Goal: Check status: Check status

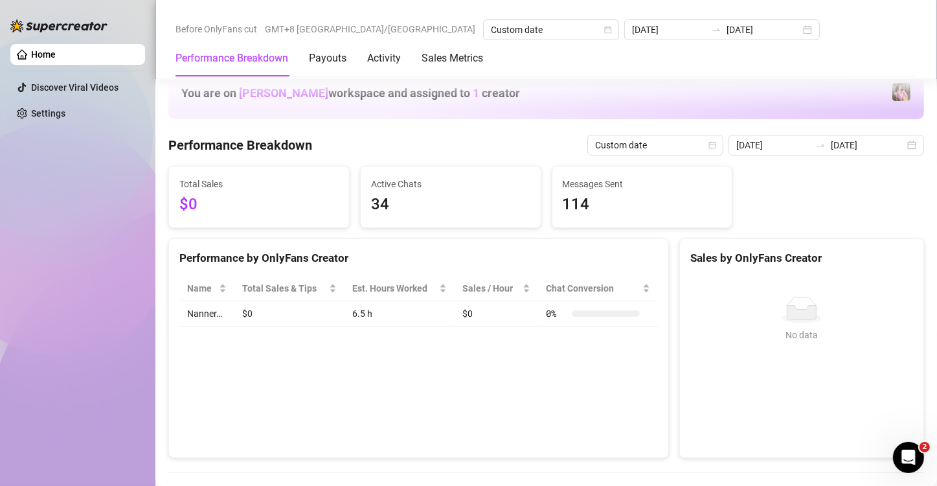
scroll to position [219, 0]
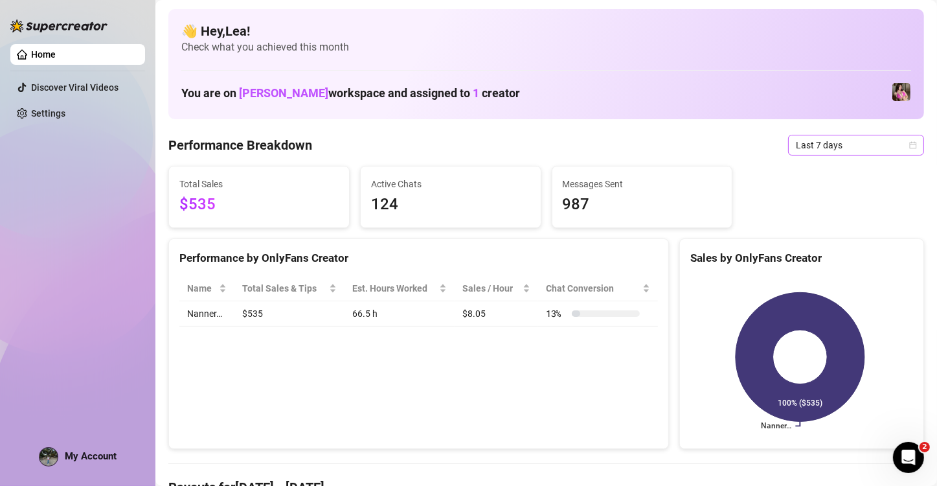
click at [910, 144] on icon "calendar" at bounding box center [914, 145] width 8 height 8
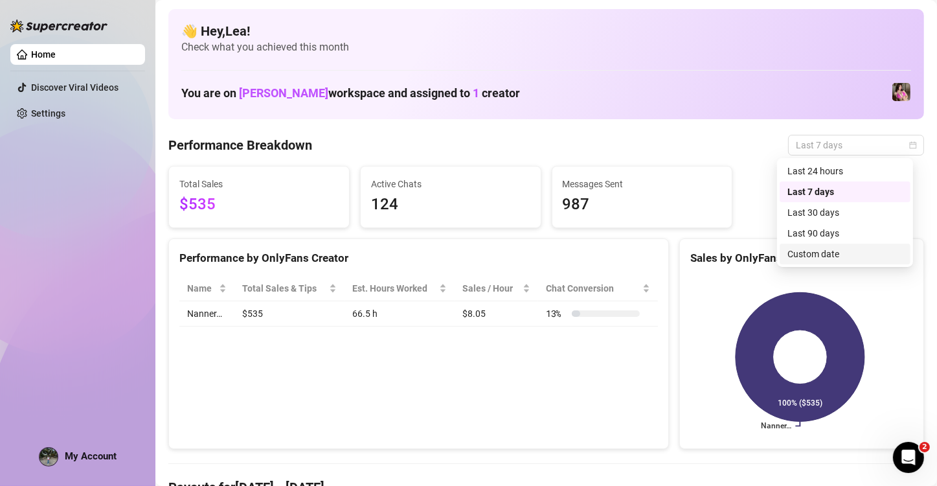
click at [829, 247] on div "Custom date" at bounding box center [845, 254] width 115 height 14
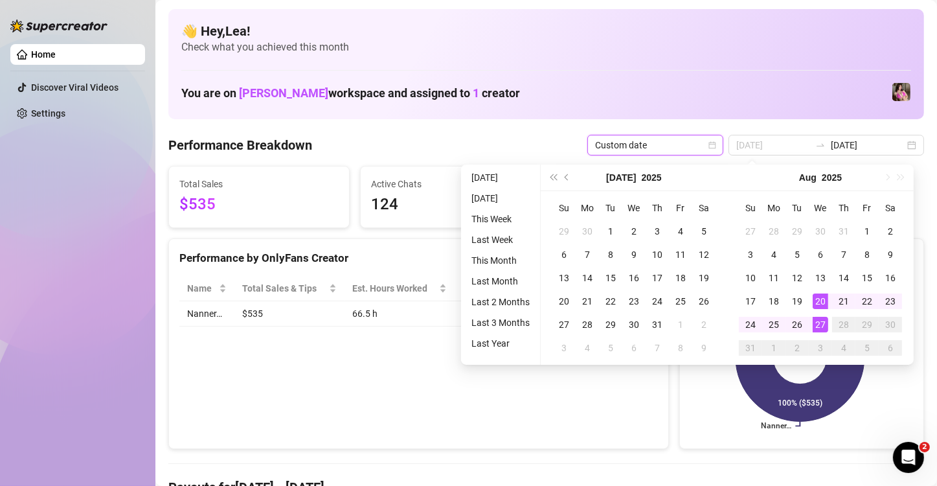
type input "[DATE]"
click at [823, 324] on div "27" at bounding box center [821, 325] width 16 height 16
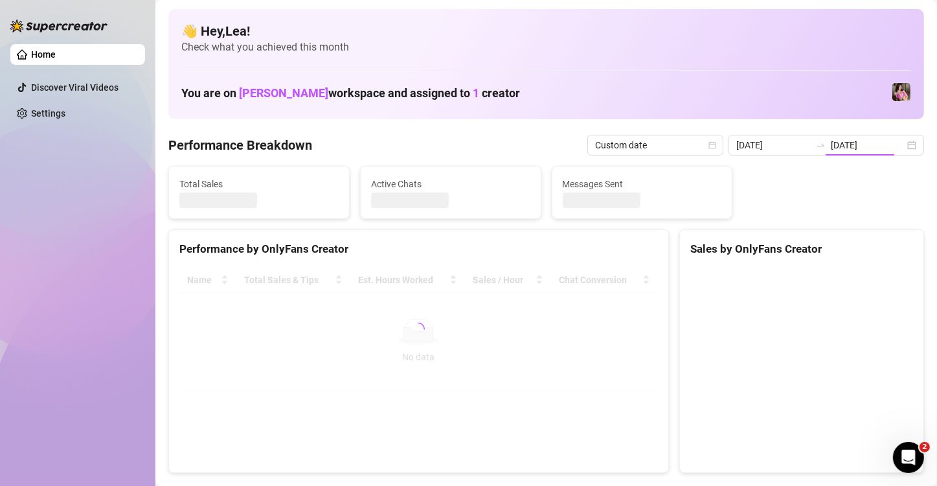
type input "[DATE]"
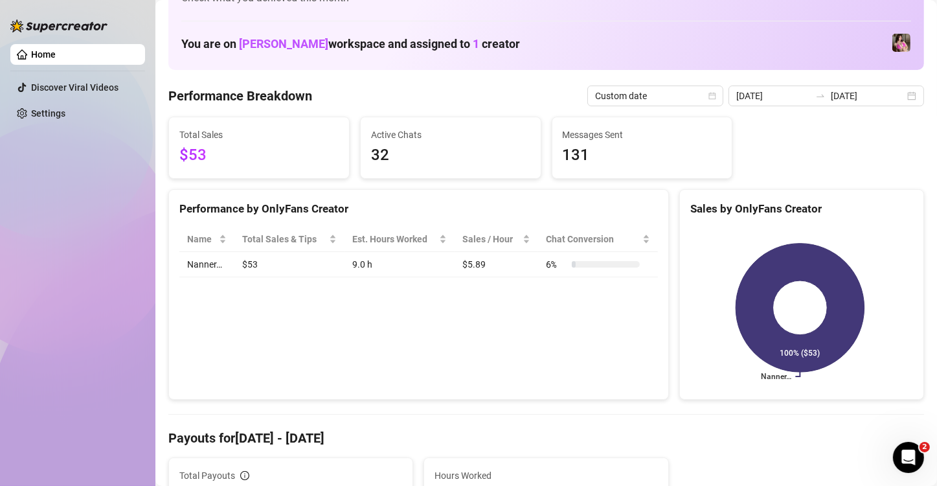
scroll to position [43, 0]
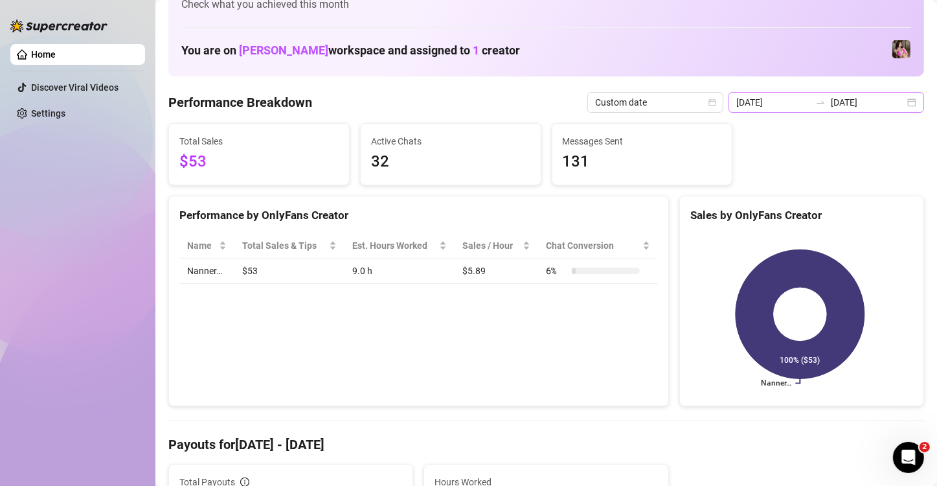
click at [906, 99] on div "[DATE] [DATE]" at bounding box center [827, 102] width 196 height 21
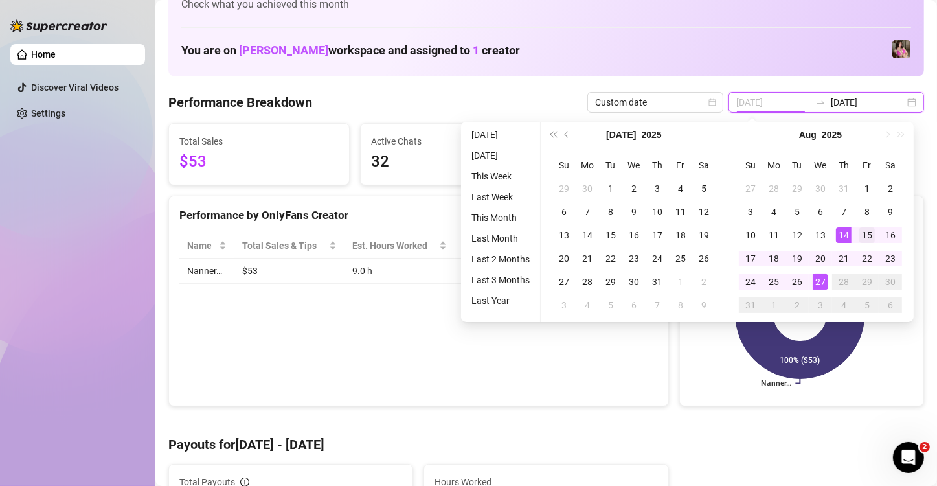
type input "[DATE]"
click at [865, 234] on div "15" at bounding box center [868, 235] width 16 height 16
type input "[DATE]"
click at [818, 281] on div "27" at bounding box center [821, 282] width 16 height 16
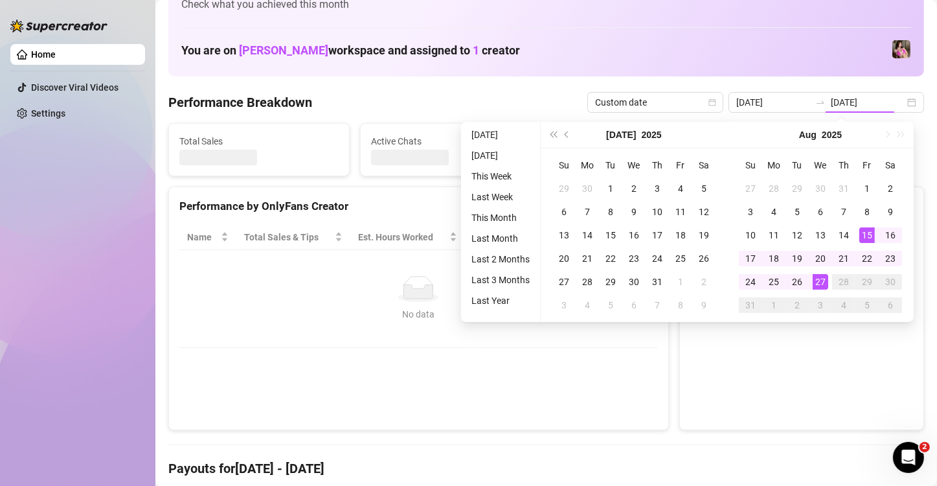
type input "[DATE]"
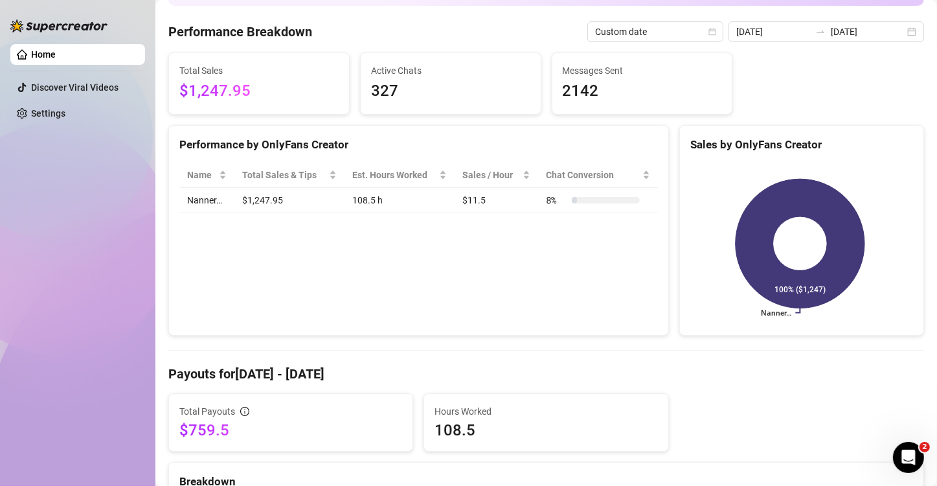
scroll to position [108, 0]
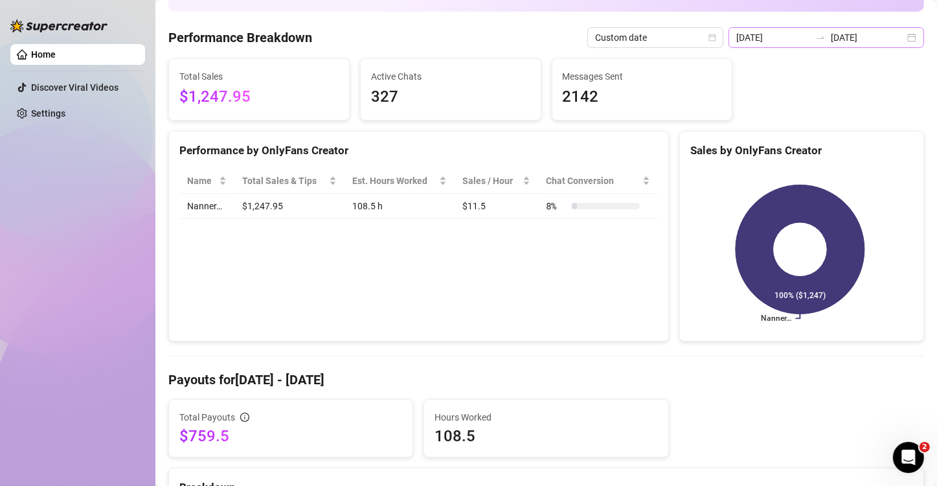
click at [901, 38] on div "[DATE] [DATE]" at bounding box center [827, 37] width 196 height 21
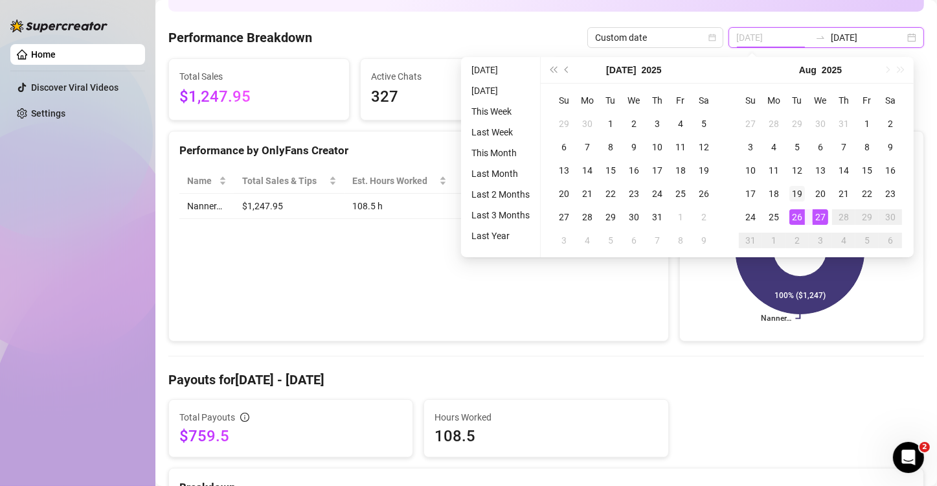
type input "[DATE]"
click at [803, 192] on div "19" at bounding box center [798, 194] width 16 height 16
click at [803, 192] on icon at bounding box center [800, 249] width 129 height 129
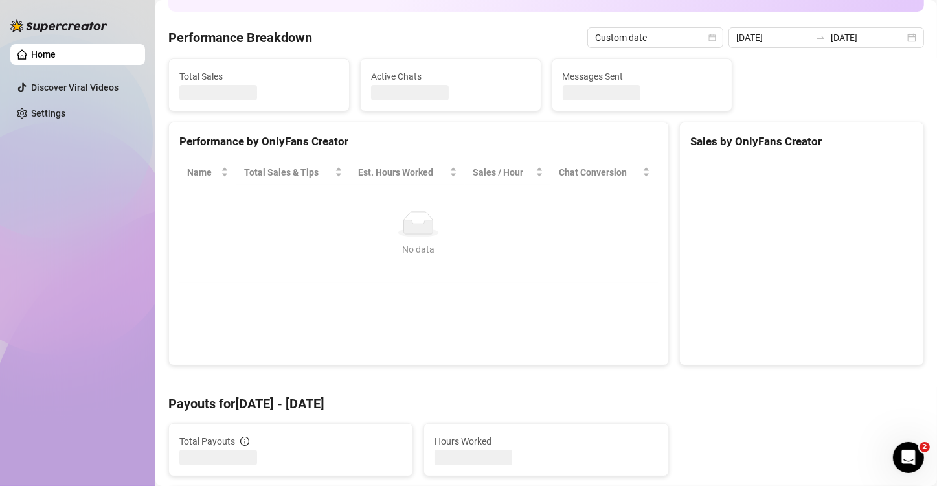
type input "[DATE]"
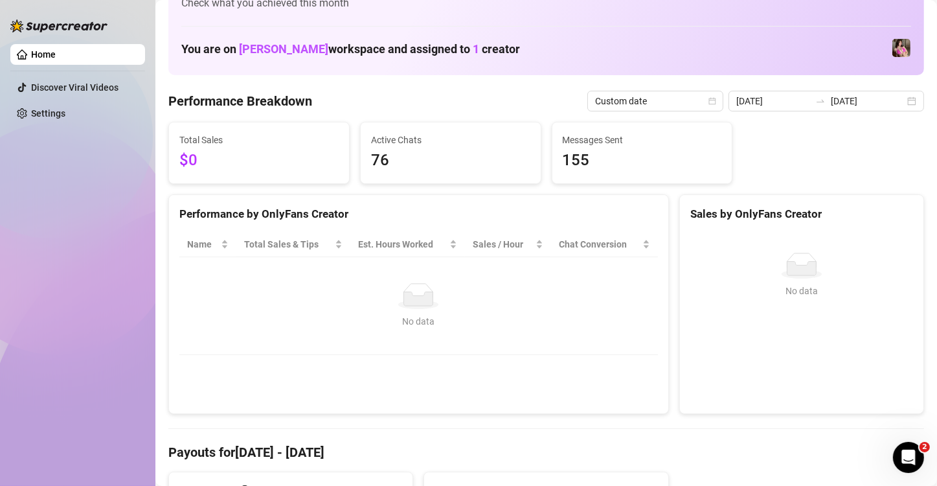
scroll to position [43, 0]
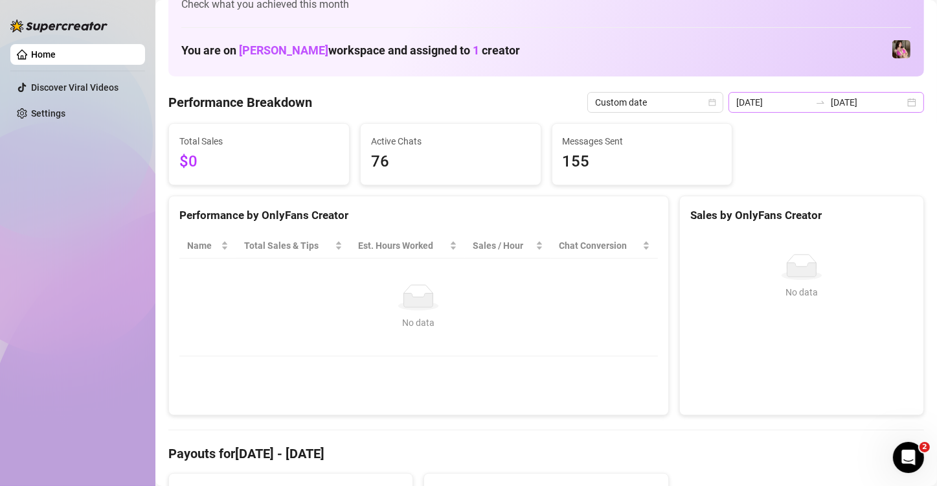
click at [905, 98] on div "[DATE] [DATE]" at bounding box center [827, 102] width 196 height 21
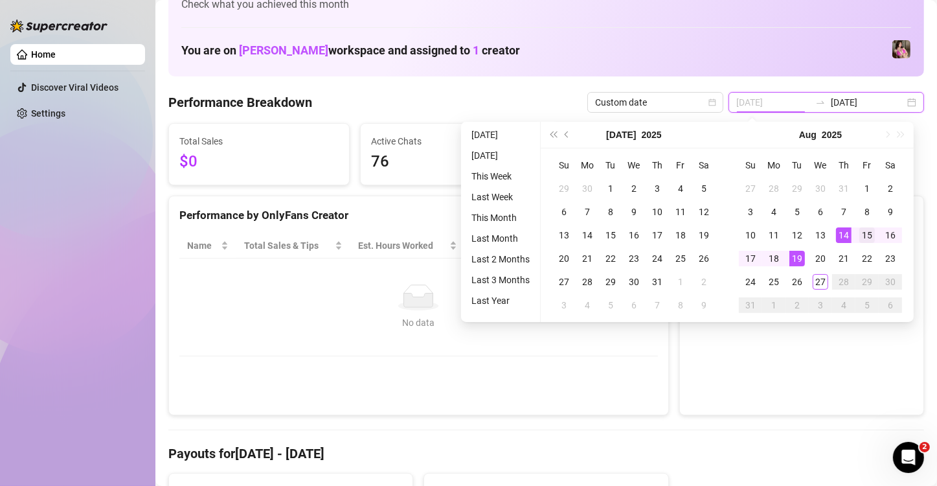
type input "[DATE]"
click at [868, 233] on div "15" at bounding box center [868, 235] width 16 height 16
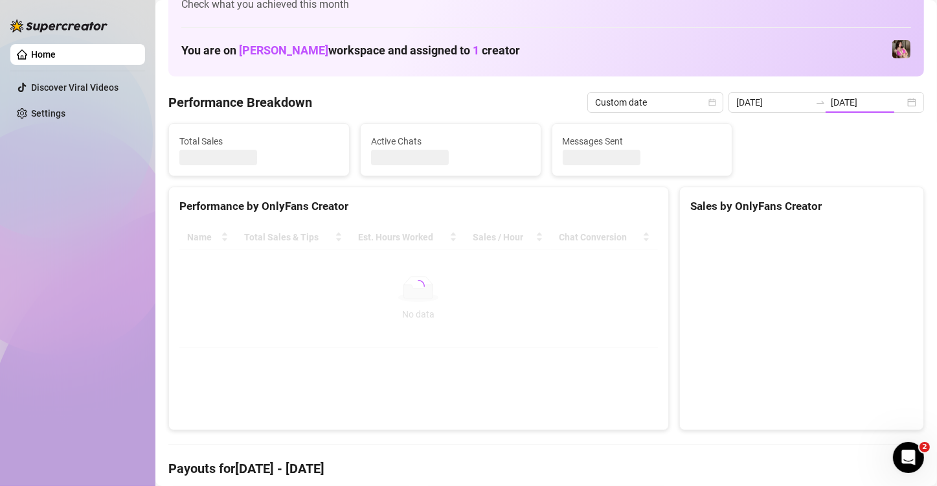
type input "[DATE]"
click at [897, 102] on div "[DATE] [DATE]" at bounding box center [827, 102] width 196 height 21
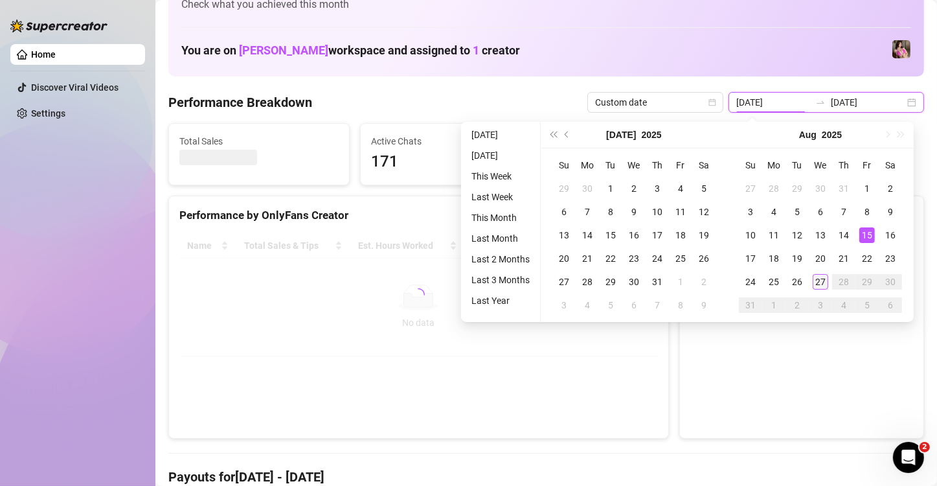
type input "[DATE]"
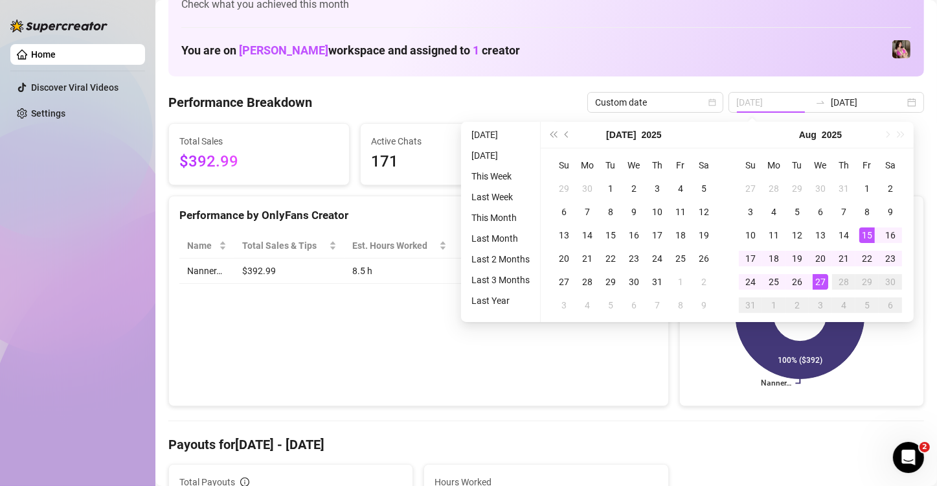
click at [822, 278] on div "27" at bounding box center [821, 282] width 16 height 16
type input "[DATE]"
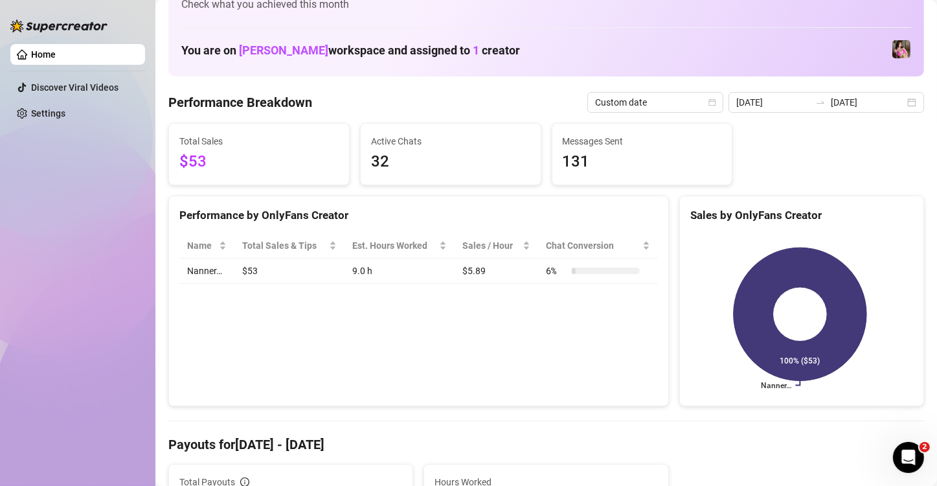
scroll to position [0, 0]
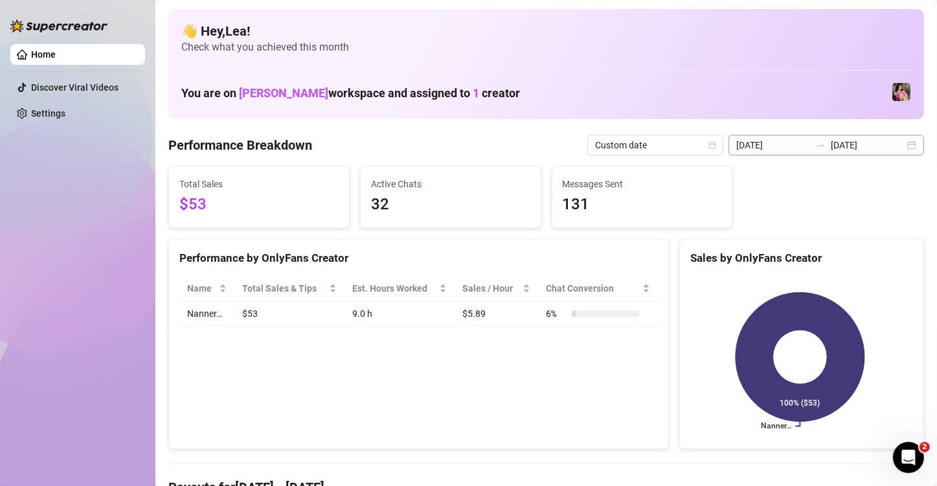
click at [900, 152] on div "[DATE] [DATE]" at bounding box center [827, 145] width 196 height 21
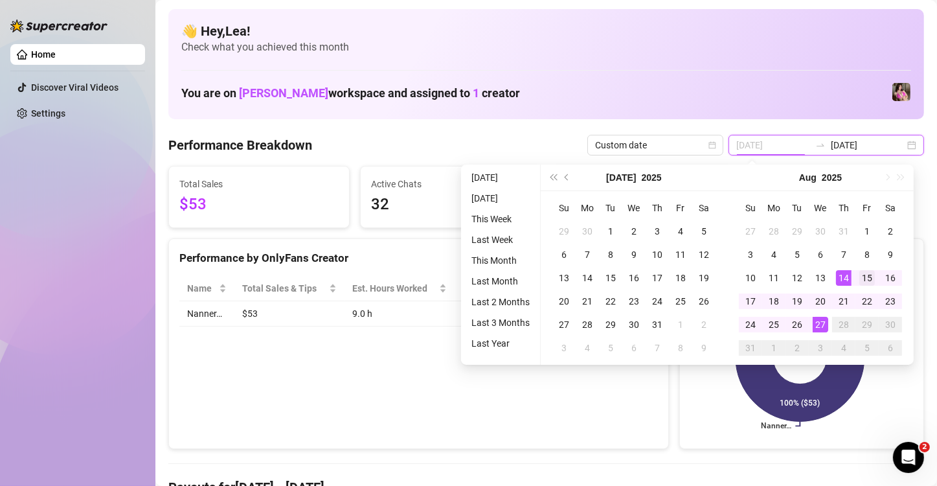
type input "[DATE]"
click at [865, 276] on div "15" at bounding box center [868, 278] width 16 height 16
type input "[DATE]"
click at [817, 321] on div "27" at bounding box center [821, 325] width 16 height 16
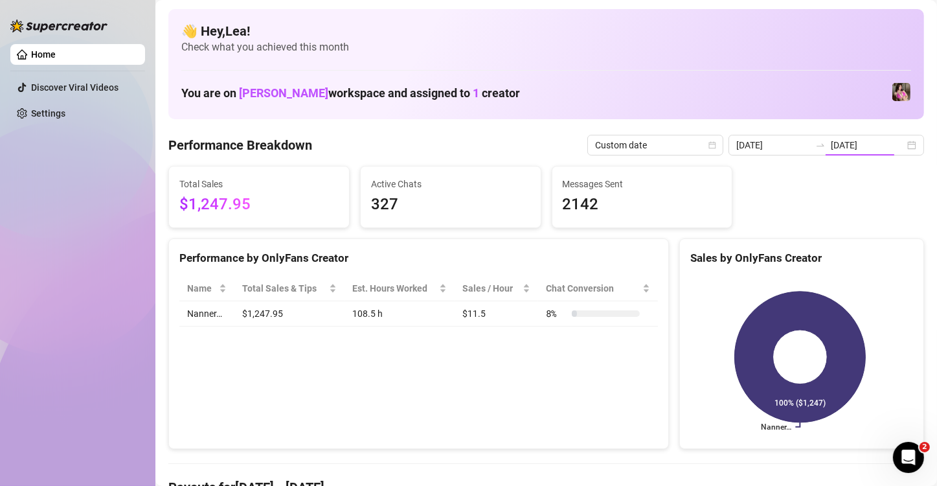
type input "[DATE]"
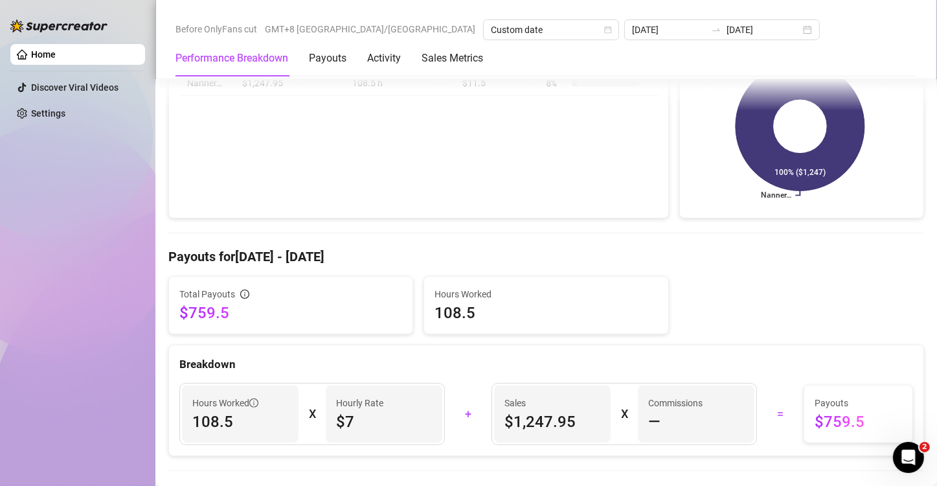
scroll to position [237, 0]
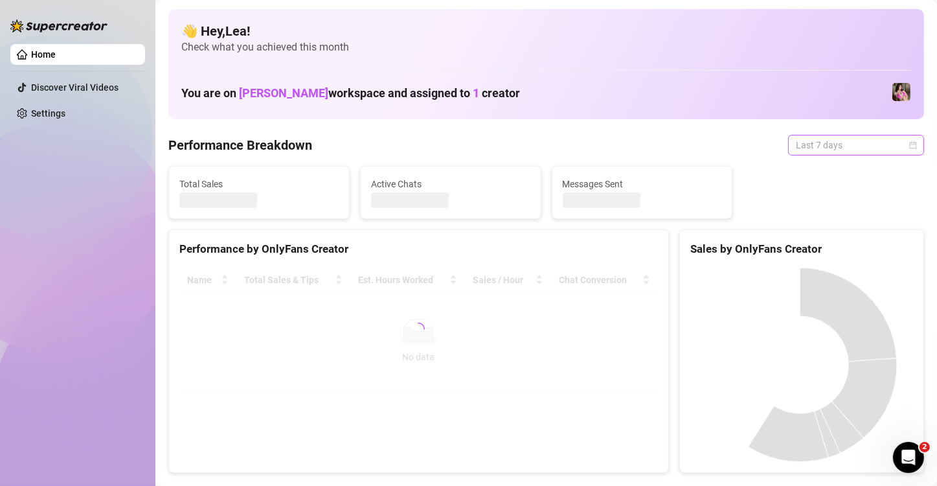
click at [913, 143] on div "Last 7 days" at bounding box center [856, 145] width 136 height 21
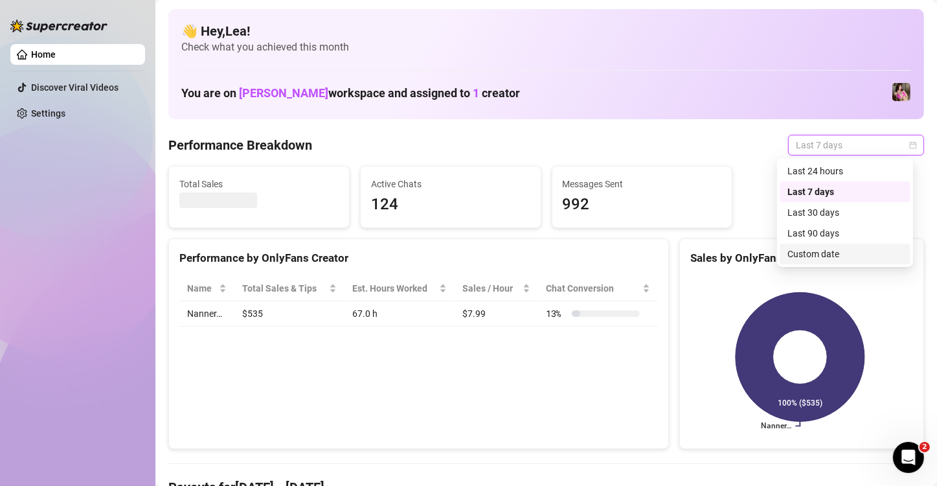
click at [843, 255] on div "Custom date" at bounding box center [845, 254] width 115 height 14
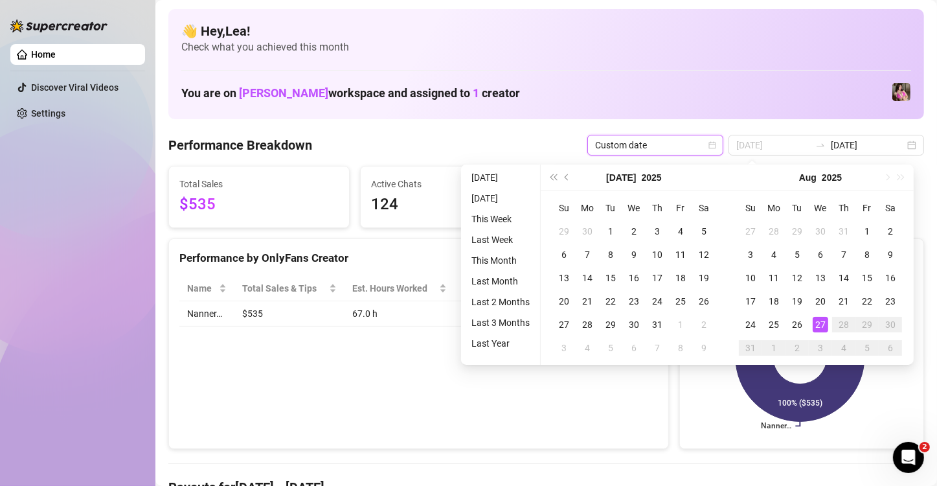
type input "[DATE]"
click at [822, 319] on div "27" at bounding box center [821, 325] width 16 height 16
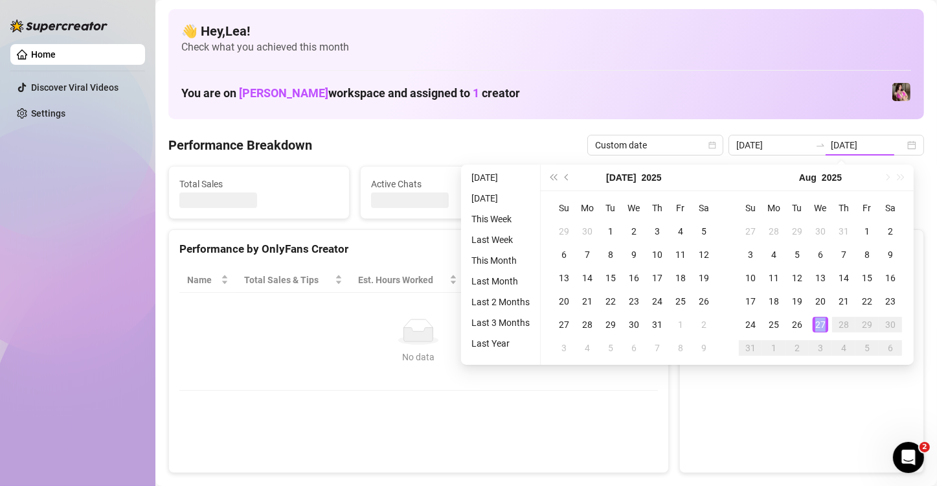
type input "[DATE]"
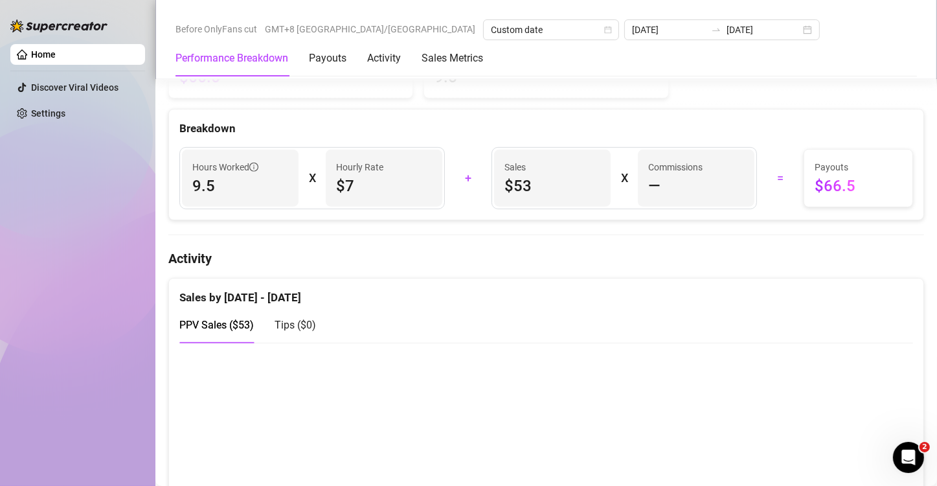
scroll to position [475, 0]
